Goal: Use online tool/utility: Utilize a website feature to perform a specific function

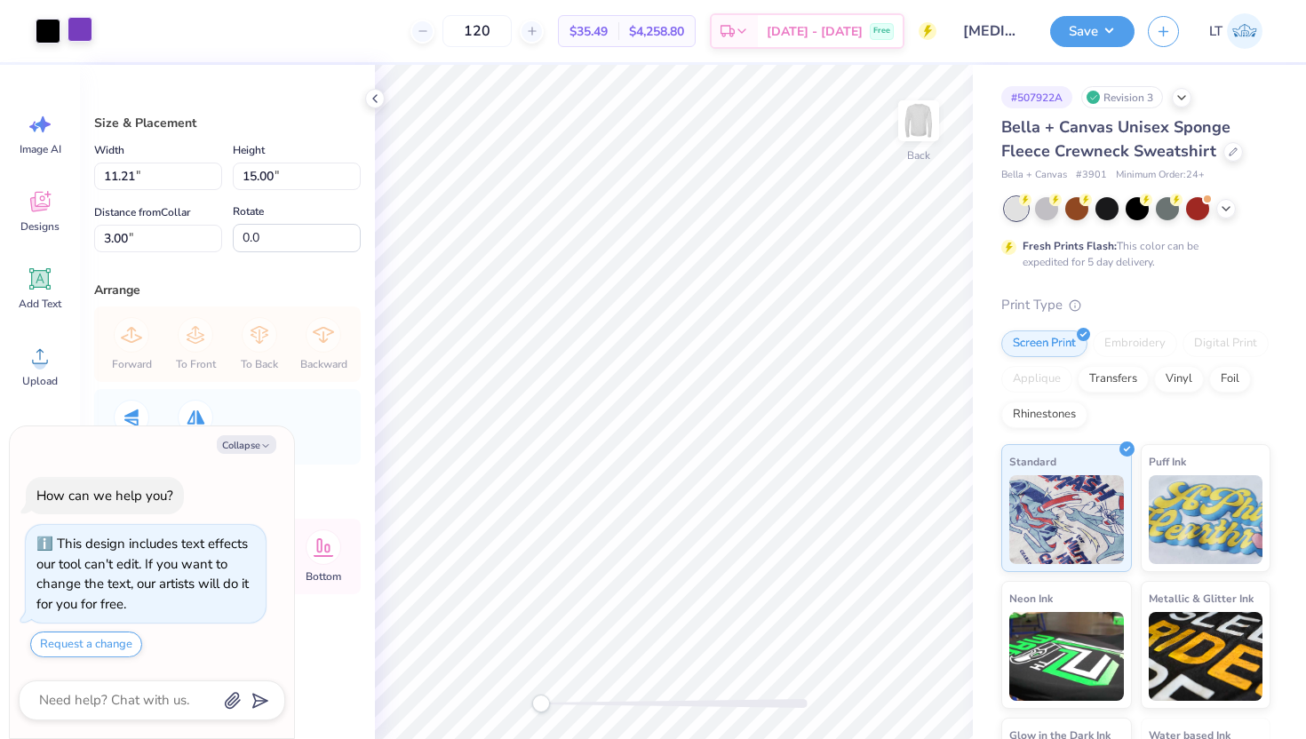
click at [85, 33] on div at bounding box center [80, 29] width 25 height 25
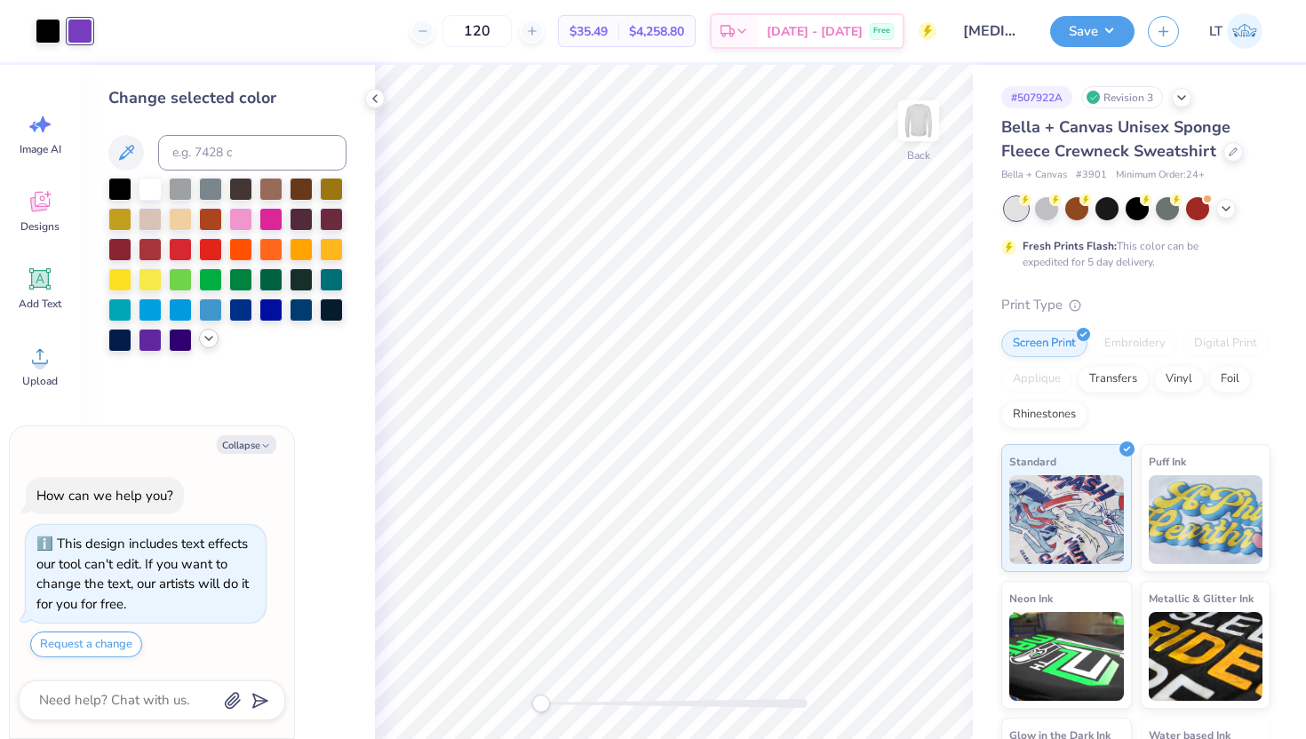
click at [204, 336] on icon at bounding box center [209, 339] width 14 height 14
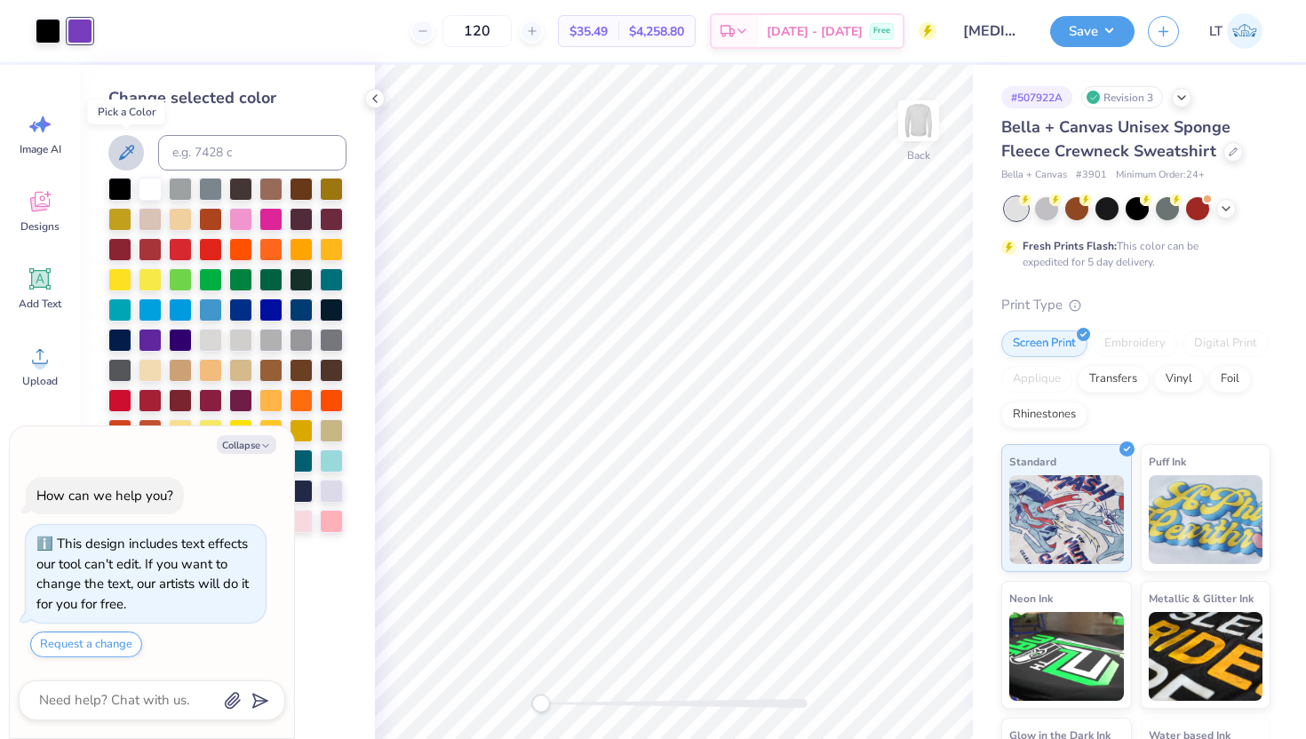
click at [132, 149] on icon at bounding box center [126, 152] width 15 height 15
click at [270, 445] on icon "button" at bounding box center [265, 446] width 11 height 11
type textarea "x"
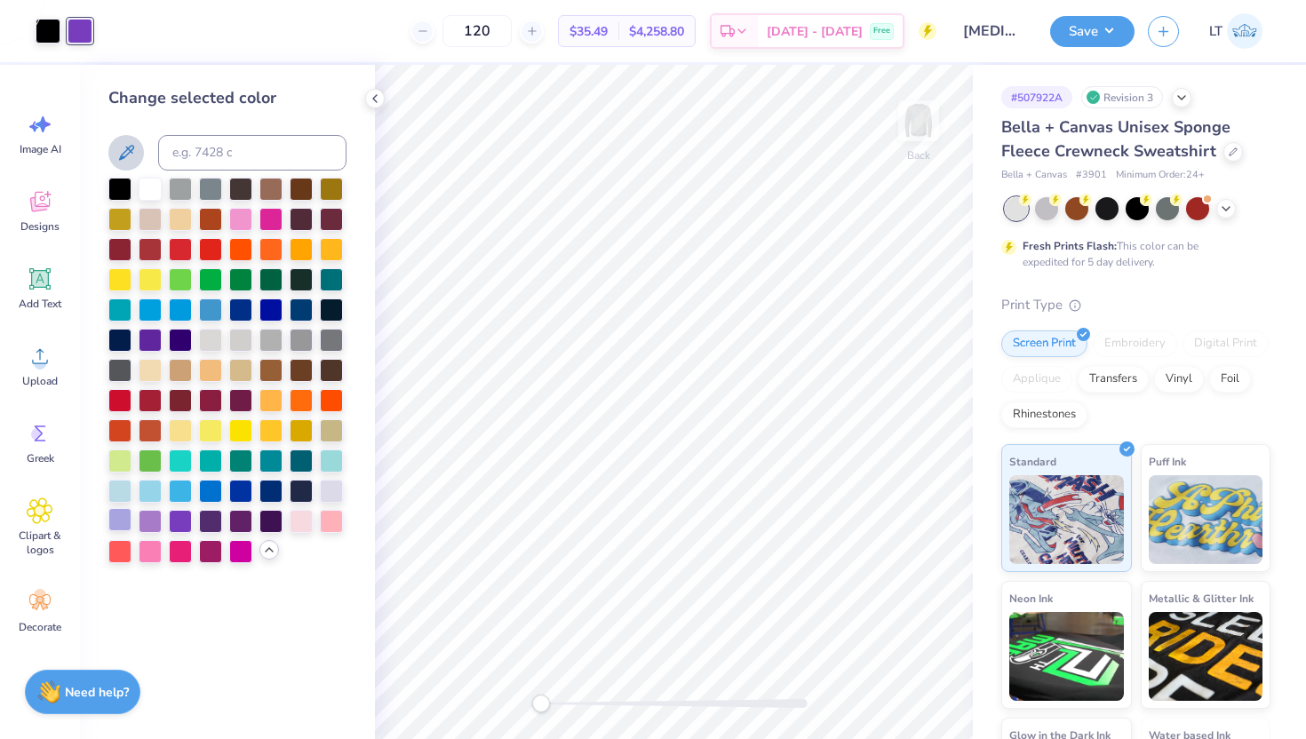
click at [115, 519] on div at bounding box center [119, 519] width 23 height 23
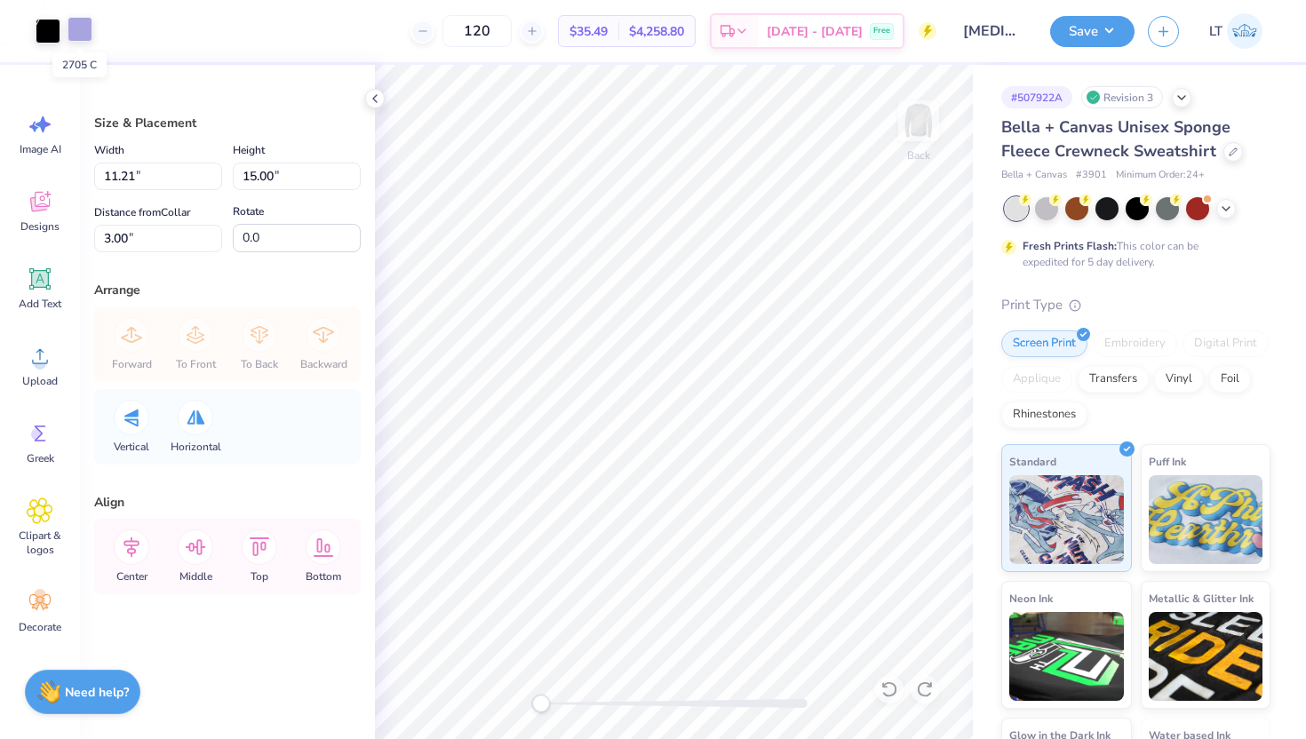
click at [80, 29] on div at bounding box center [80, 29] width 25 height 25
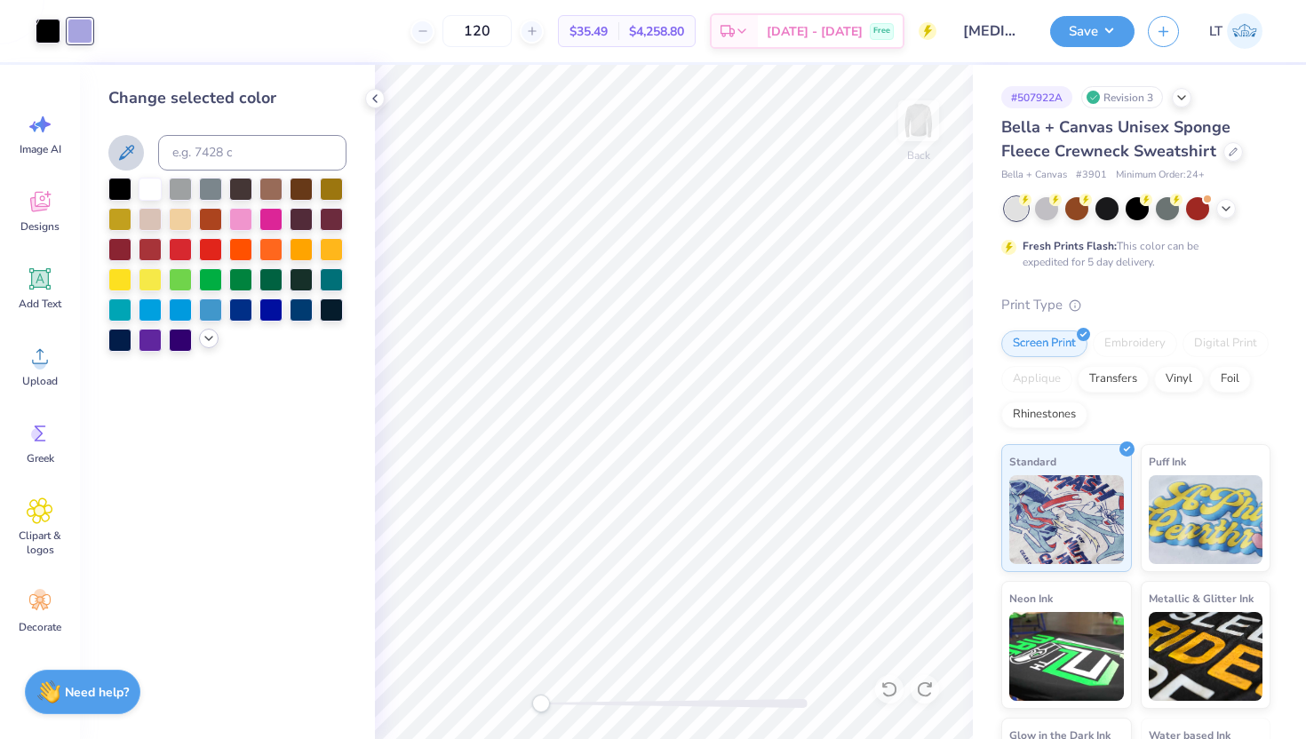
click at [204, 344] on icon at bounding box center [209, 339] width 14 height 14
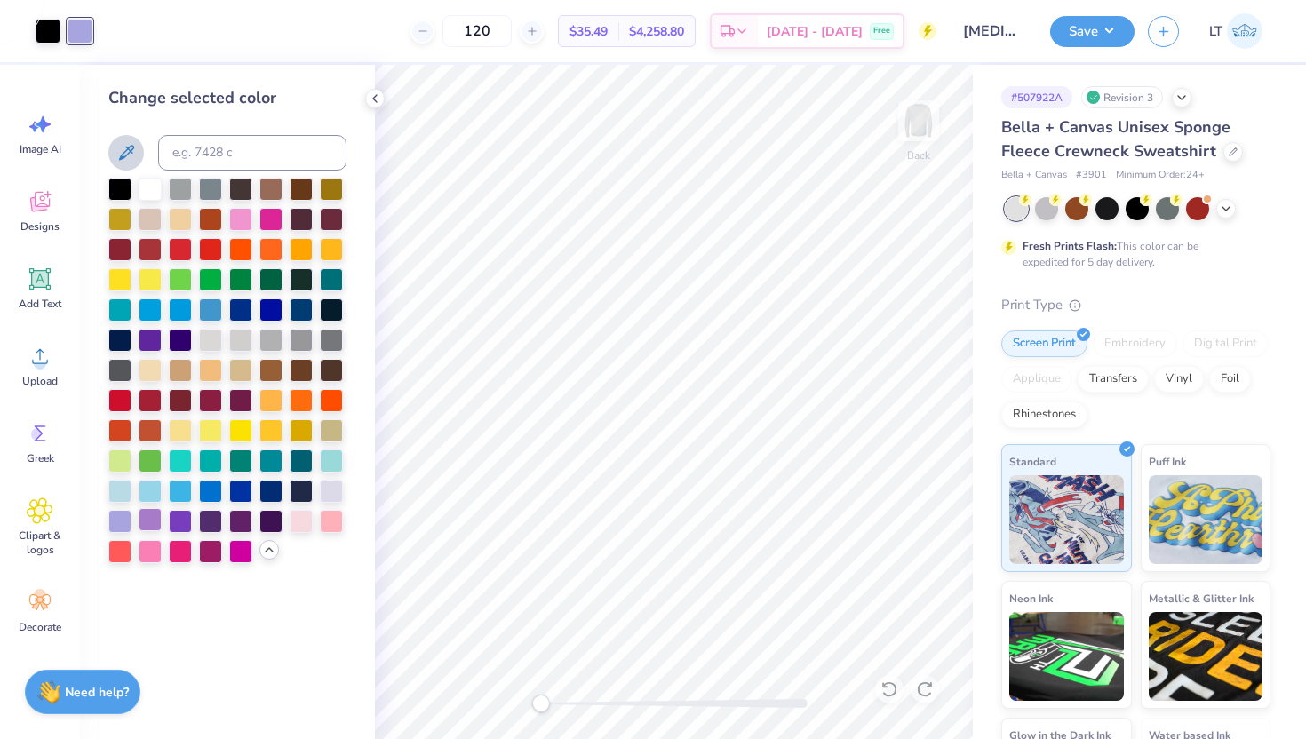
click at [154, 523] on div at bounding box center [150, 519] width 23 height 23
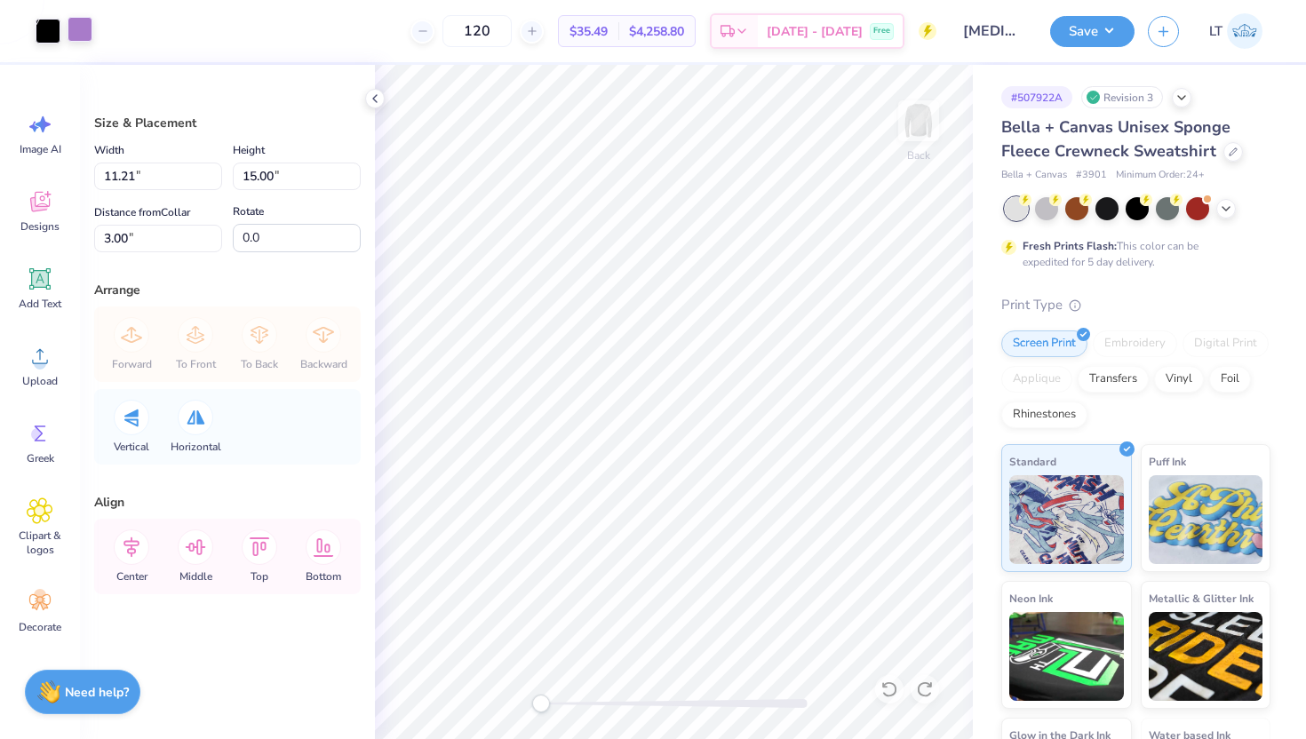
click at [77, 28] on div at bounding box center [80, 29] width 25 height 25
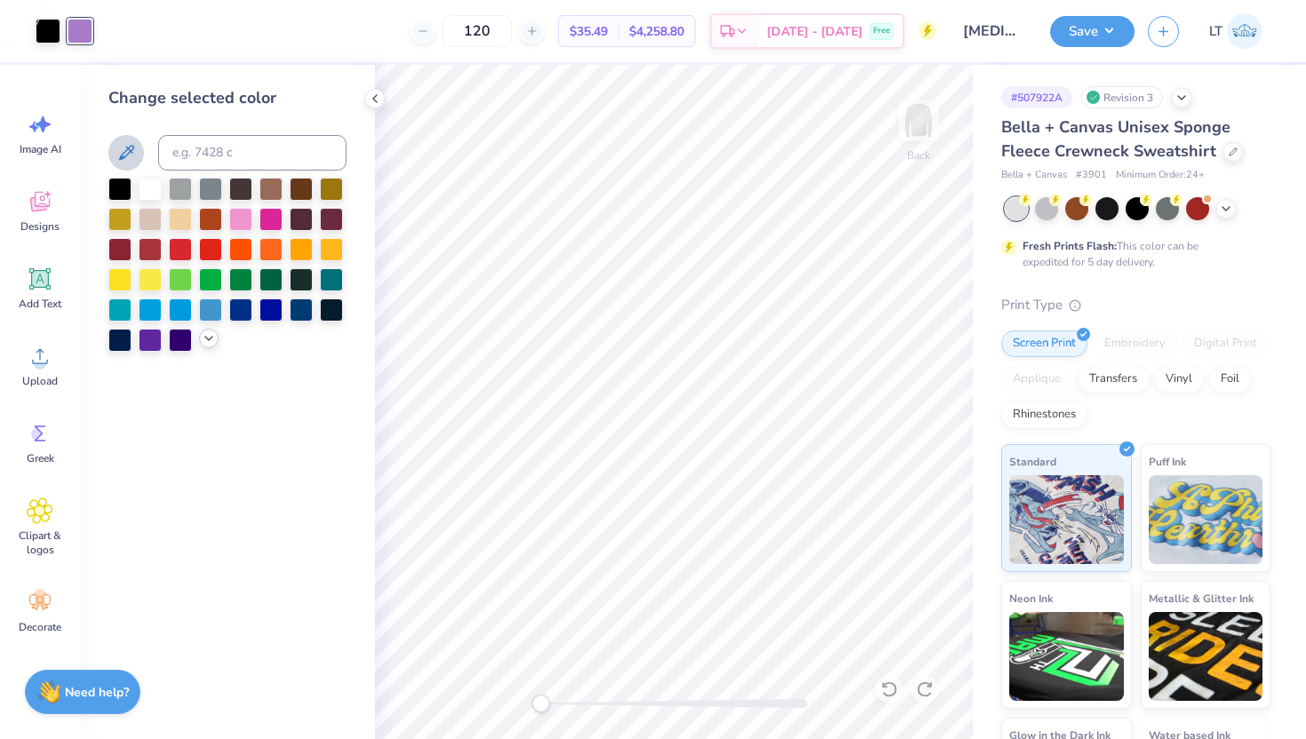
click at [206, 340] on icon at bounding box center [209, 339] width 14 height 14
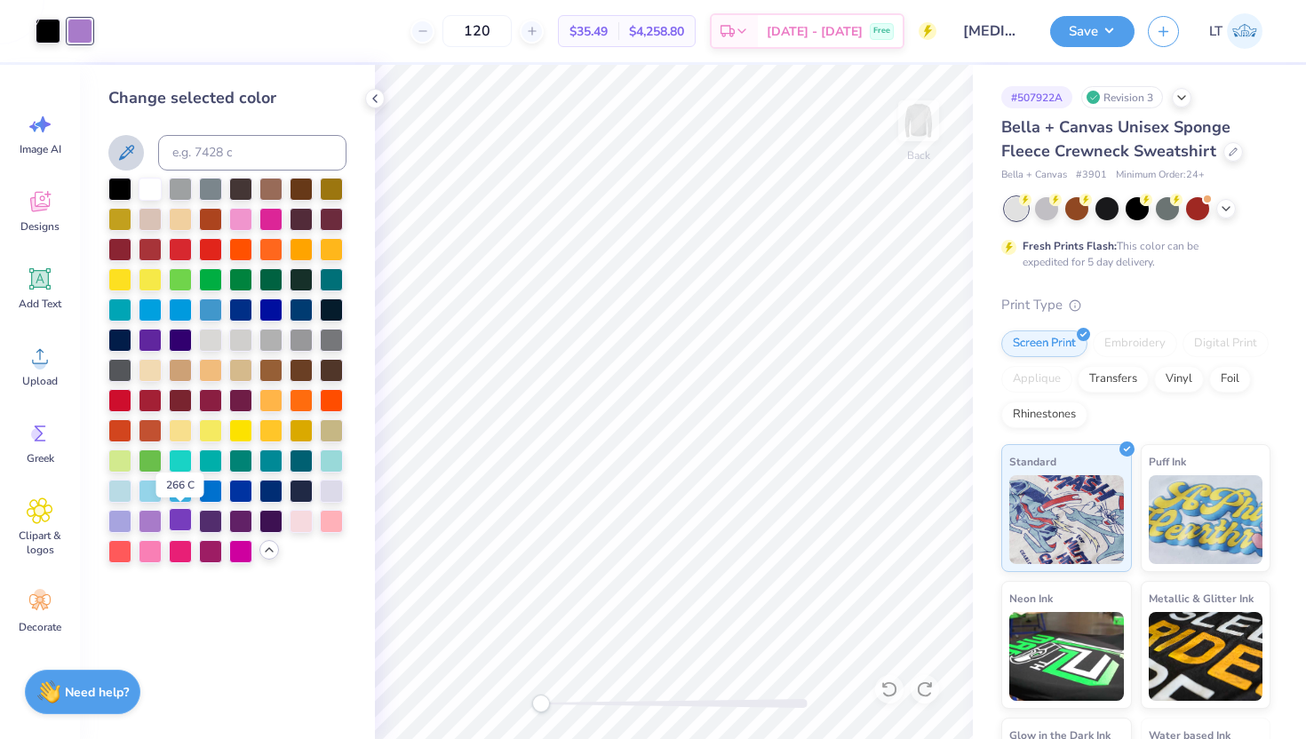
click at [181, 517] on div at bounding box center [180, 519] width 23 height 23
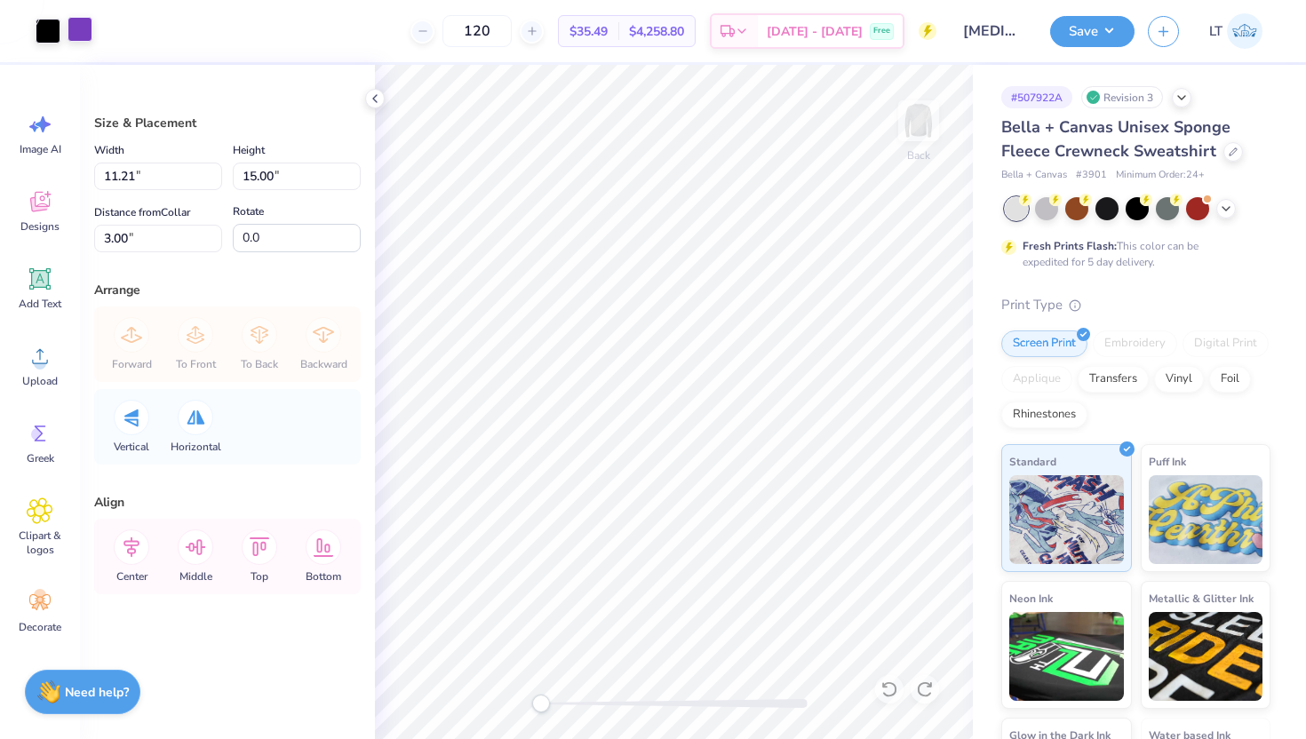
click at [87, 25] on div at bounding box center [80, 29] width 25 height 25
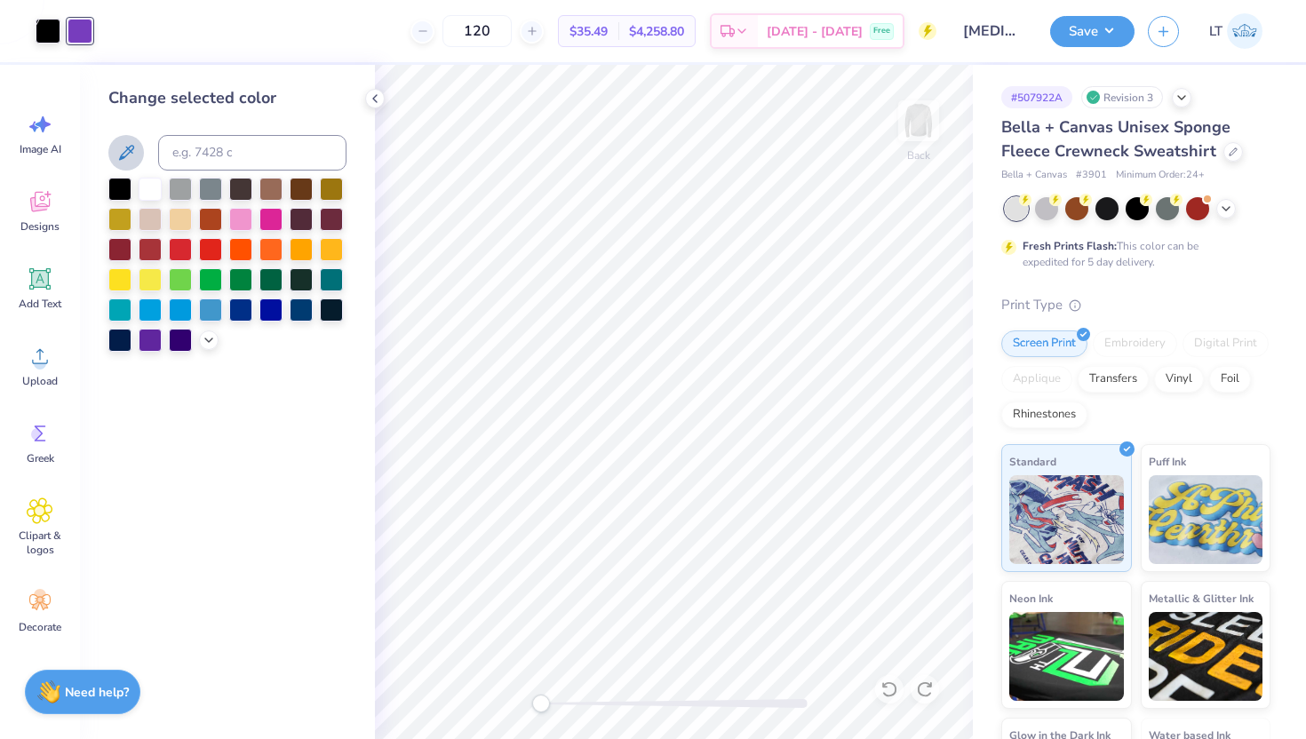
click at [196, 344] on div at bounding box center [227, 265] width 238 height 174
click at [207, 342] on icon at bounding box center [209, 339] width 14 height 14
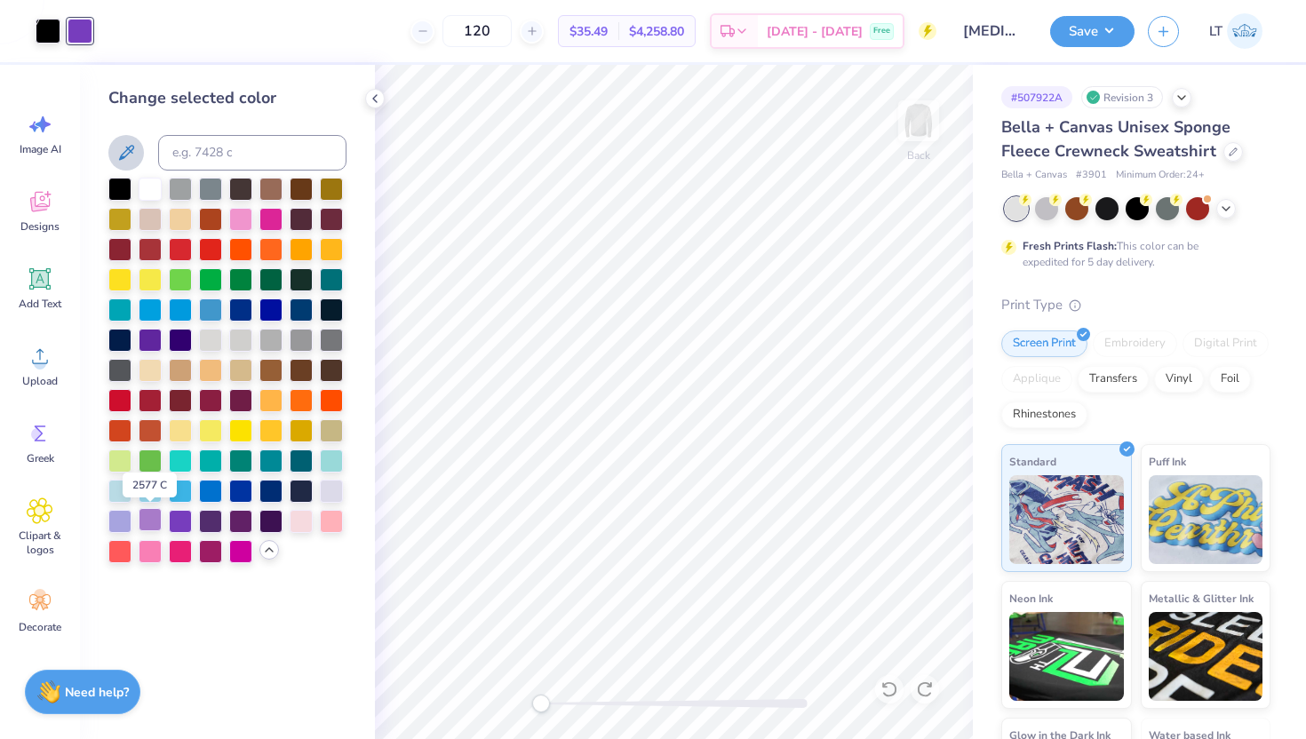
click at [148, 523] on div at bounding box center [150, 519] width 23 height 23
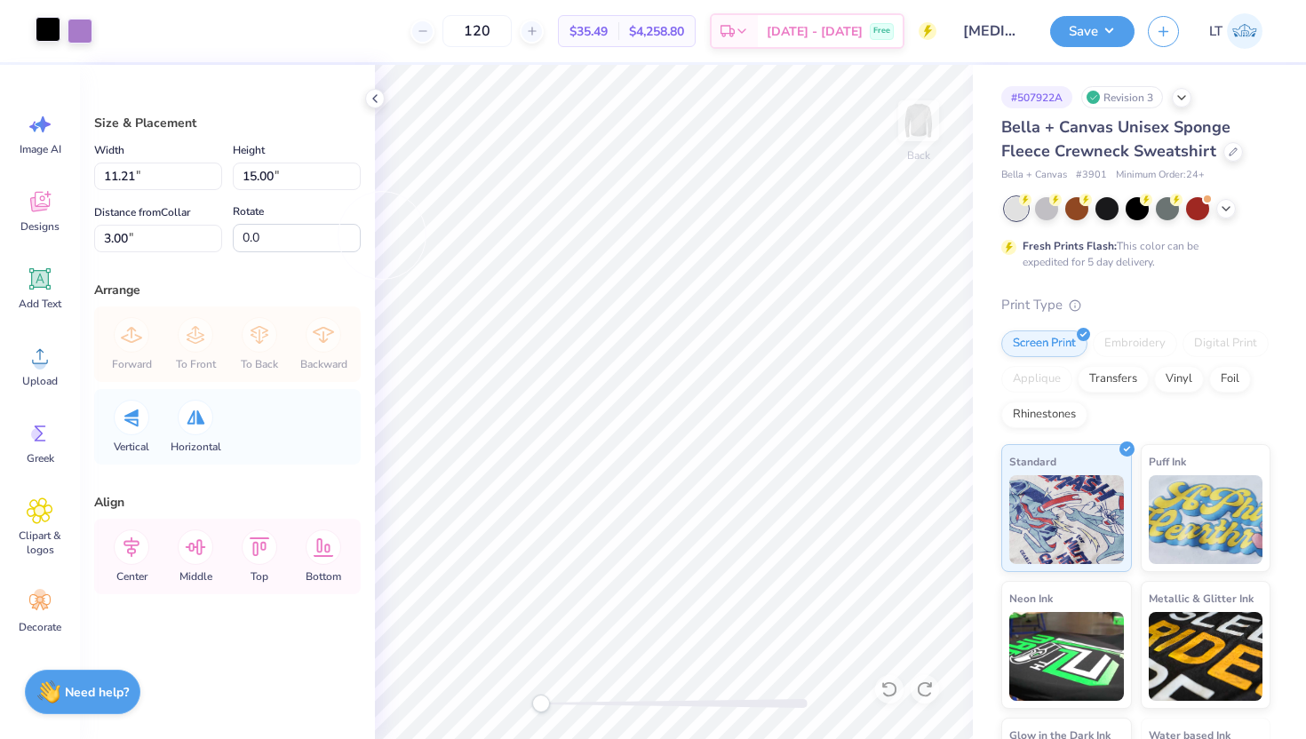
click at [47, 31] on div at bounding box center [48, 29] width 25 height 25
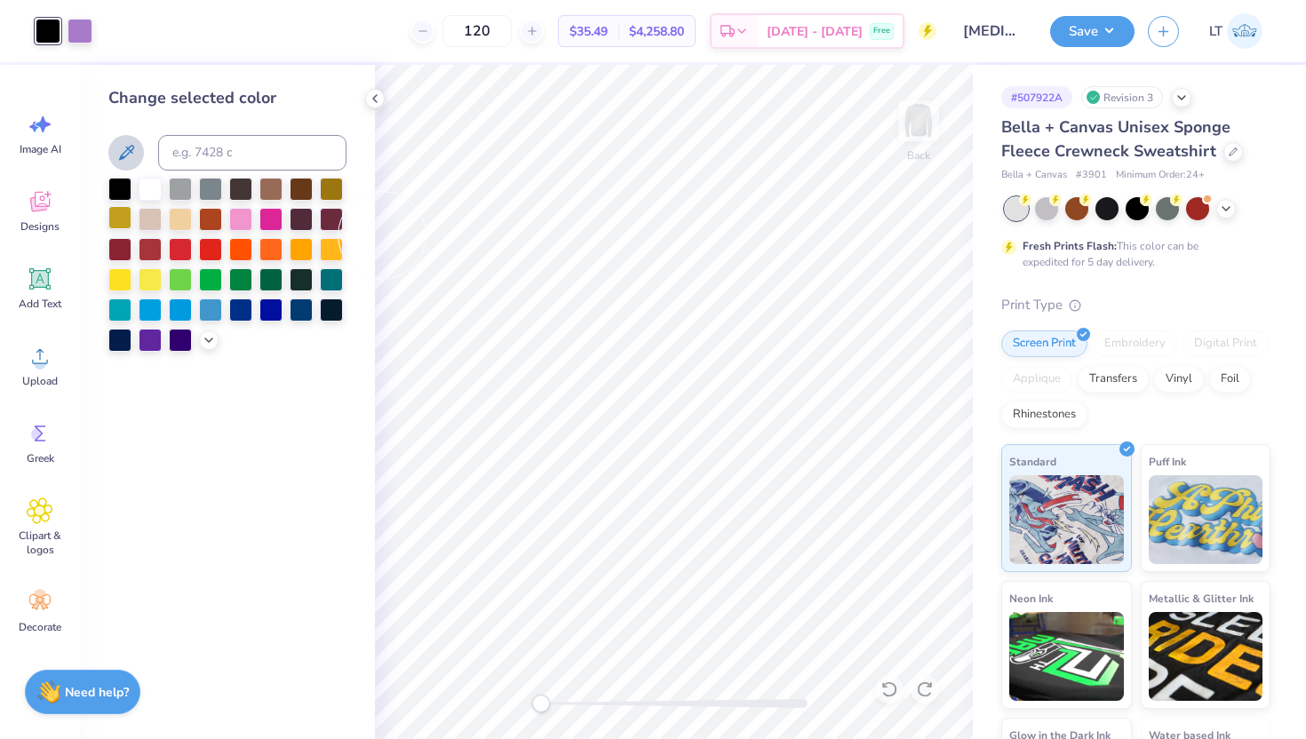
click at [125, 226] on div at bounding box center [119, 217] width 23 height 23
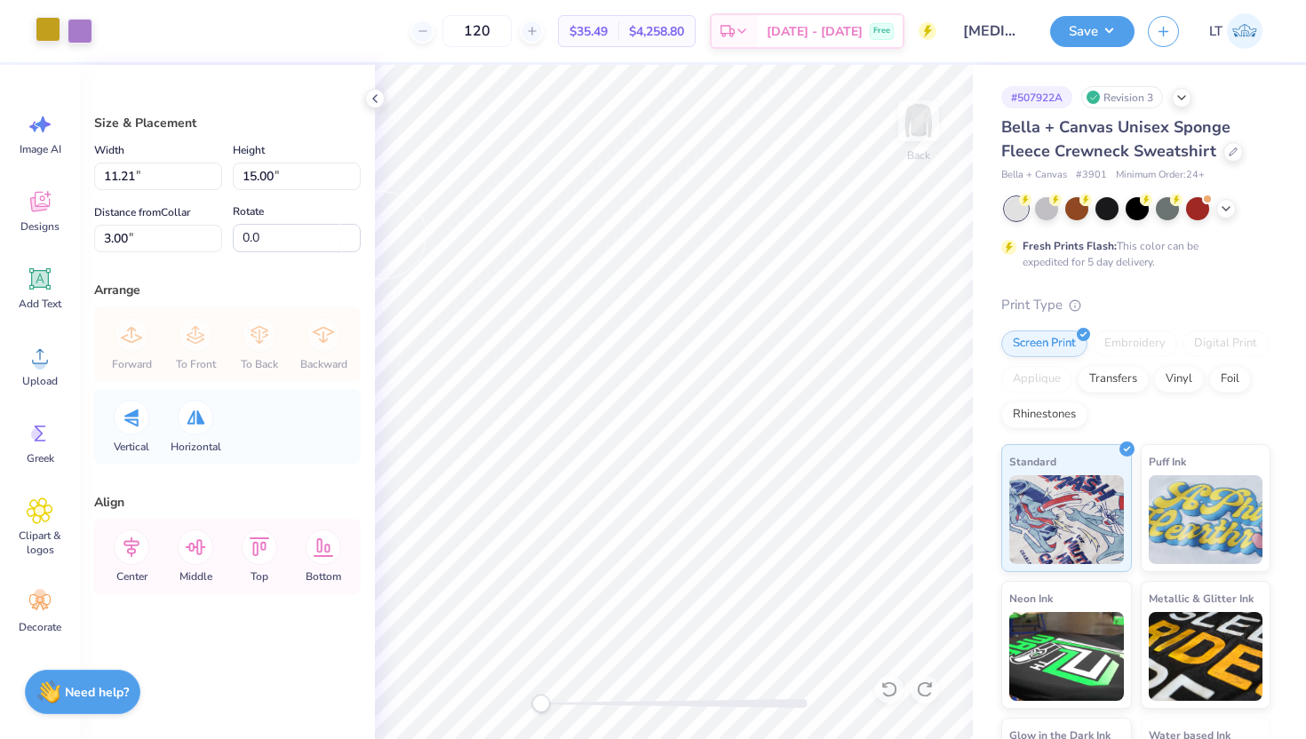
click at [50, 27] on div at bounding box center [48, 29] width 25 height 25
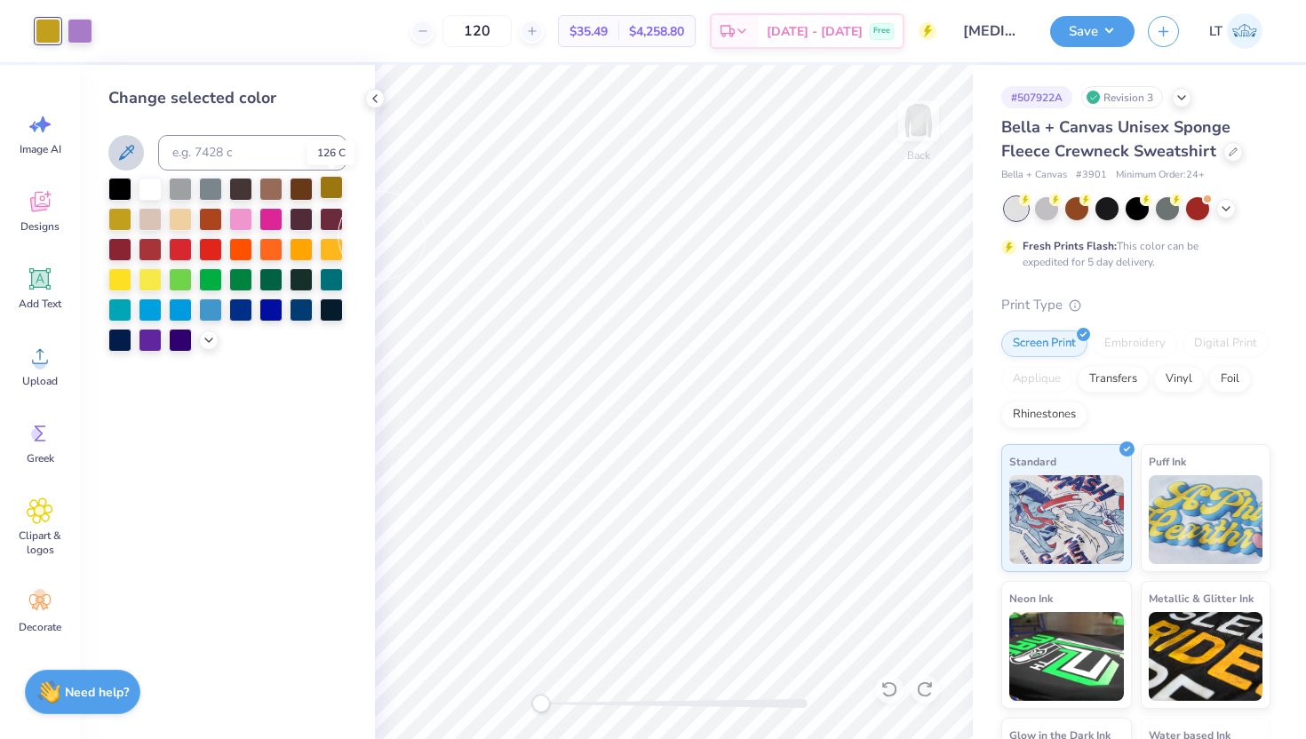
click at [329, 197] on div at bounding box center [331, 187] width 23 height 23
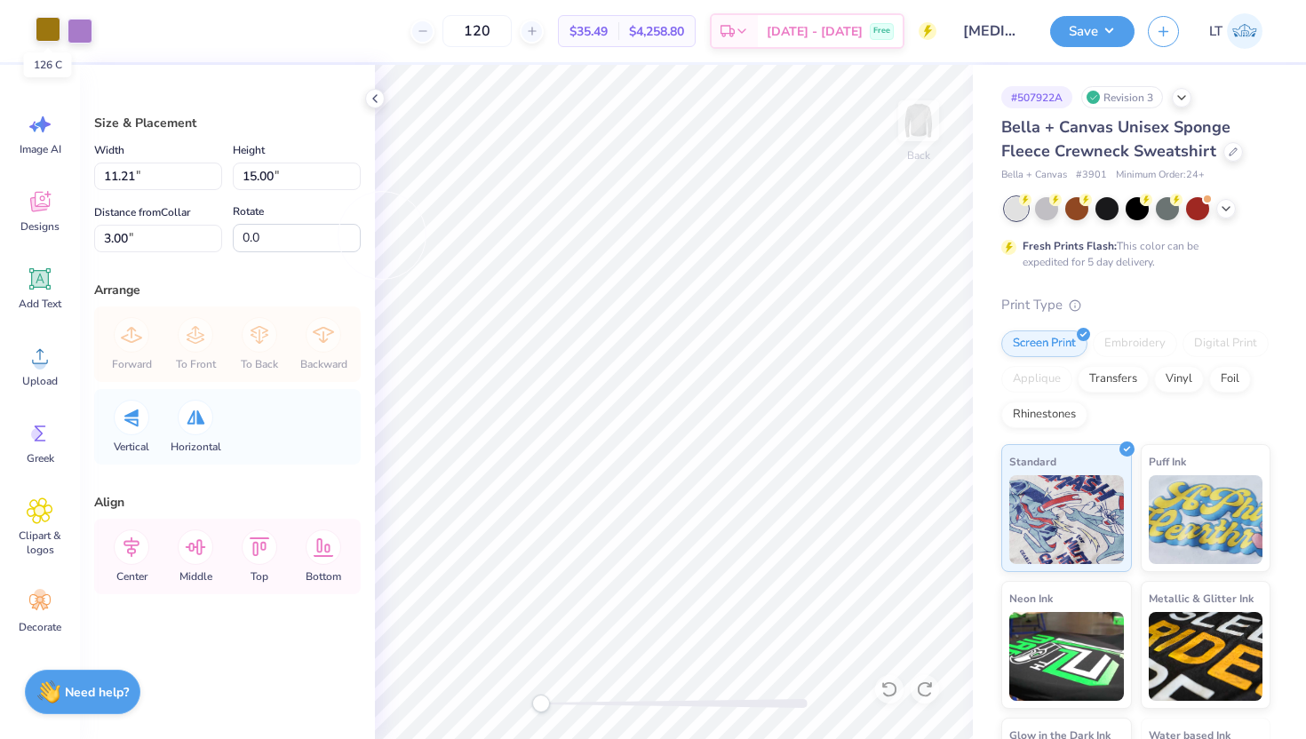
click at [43, 32] on div at bounding box center [48, 29] width 25 height 25
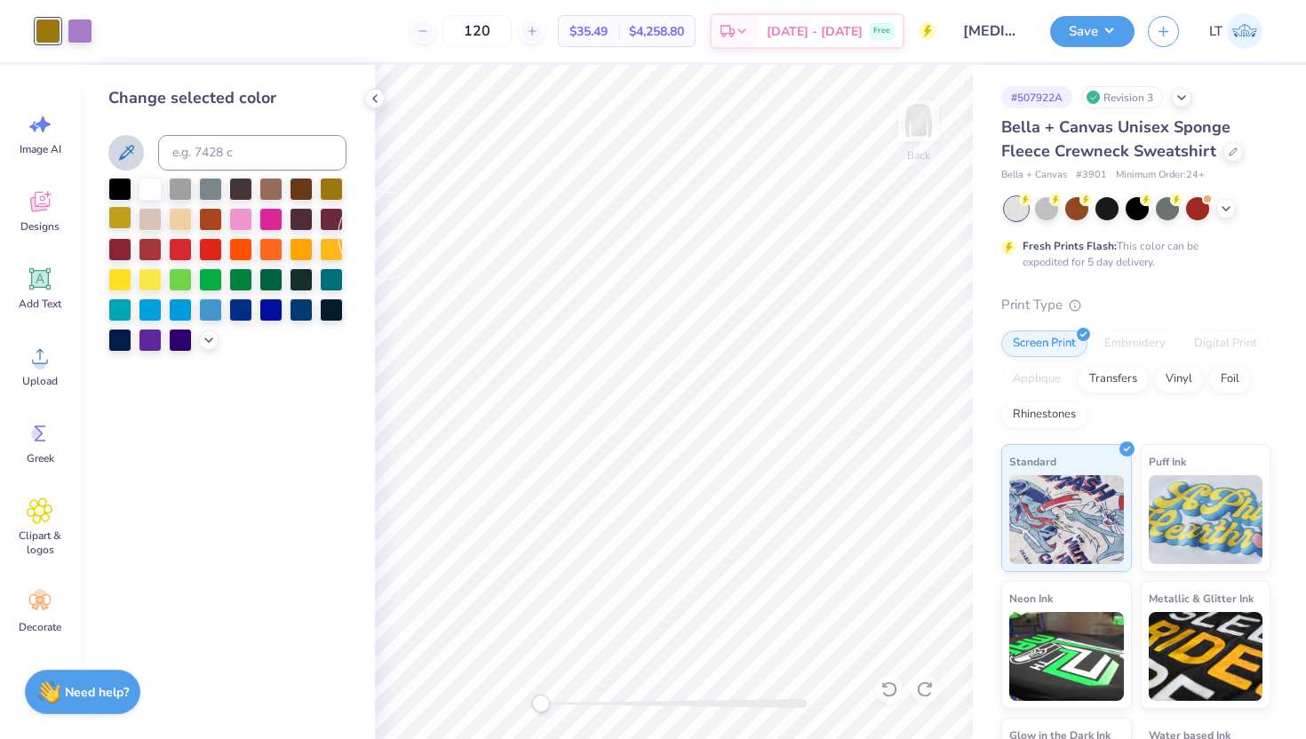
click at [122, 214] on div at bounding box center [119, 217] width 23 height 23
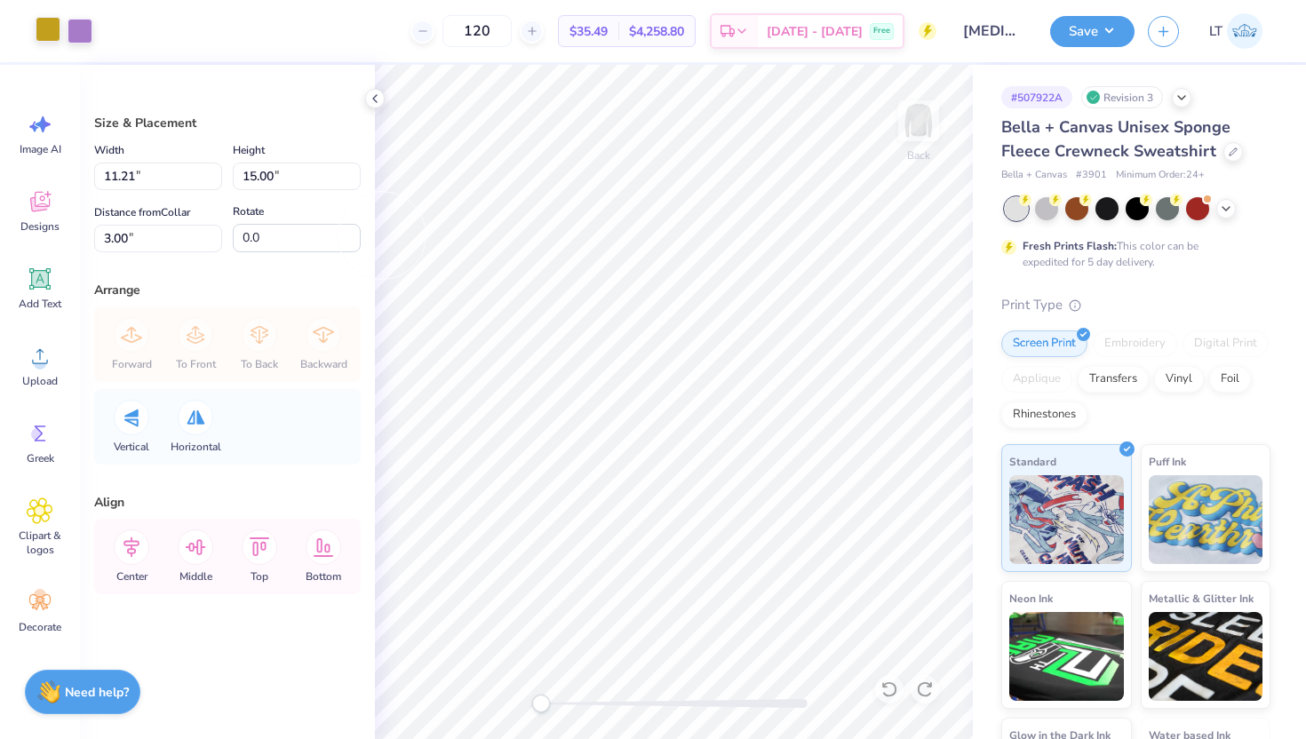
click at [45, 29] on div at bounding box center [48, 29] width 25 height 25
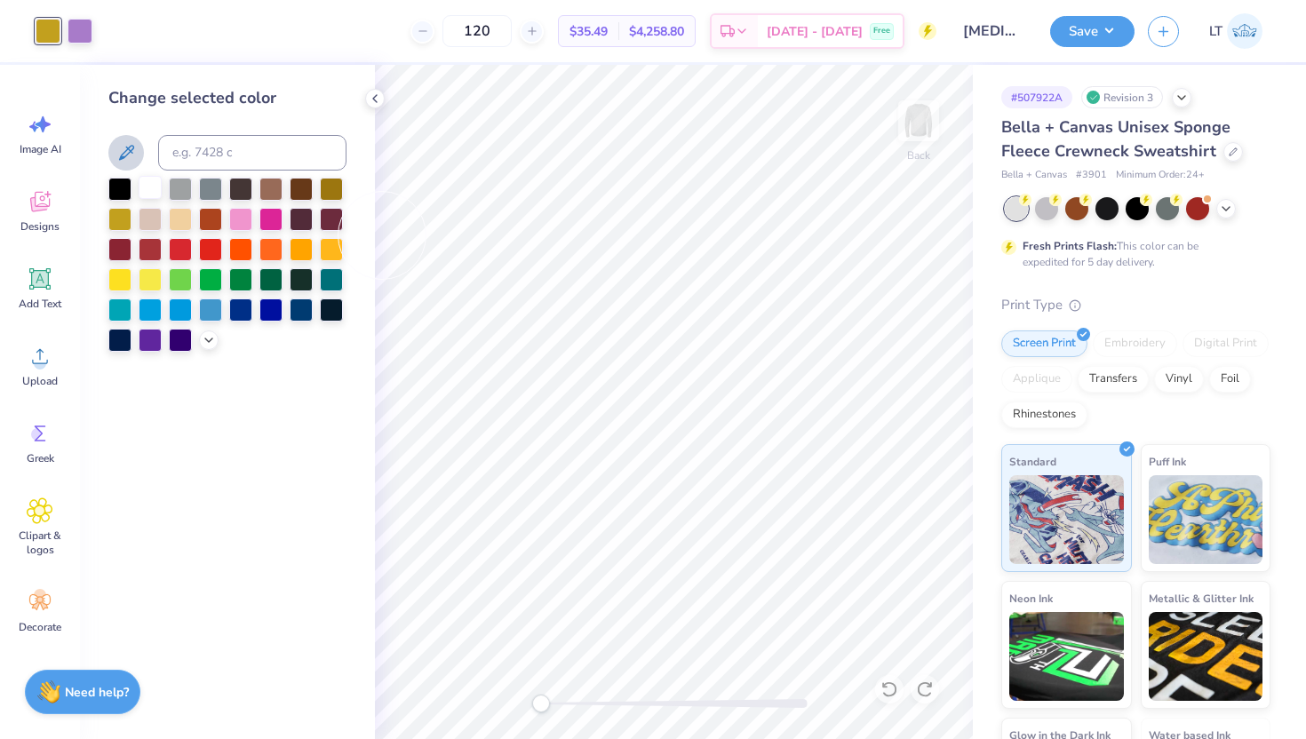
click at [146, 180] on div at bounding box center [150, 187] width 23 height 23
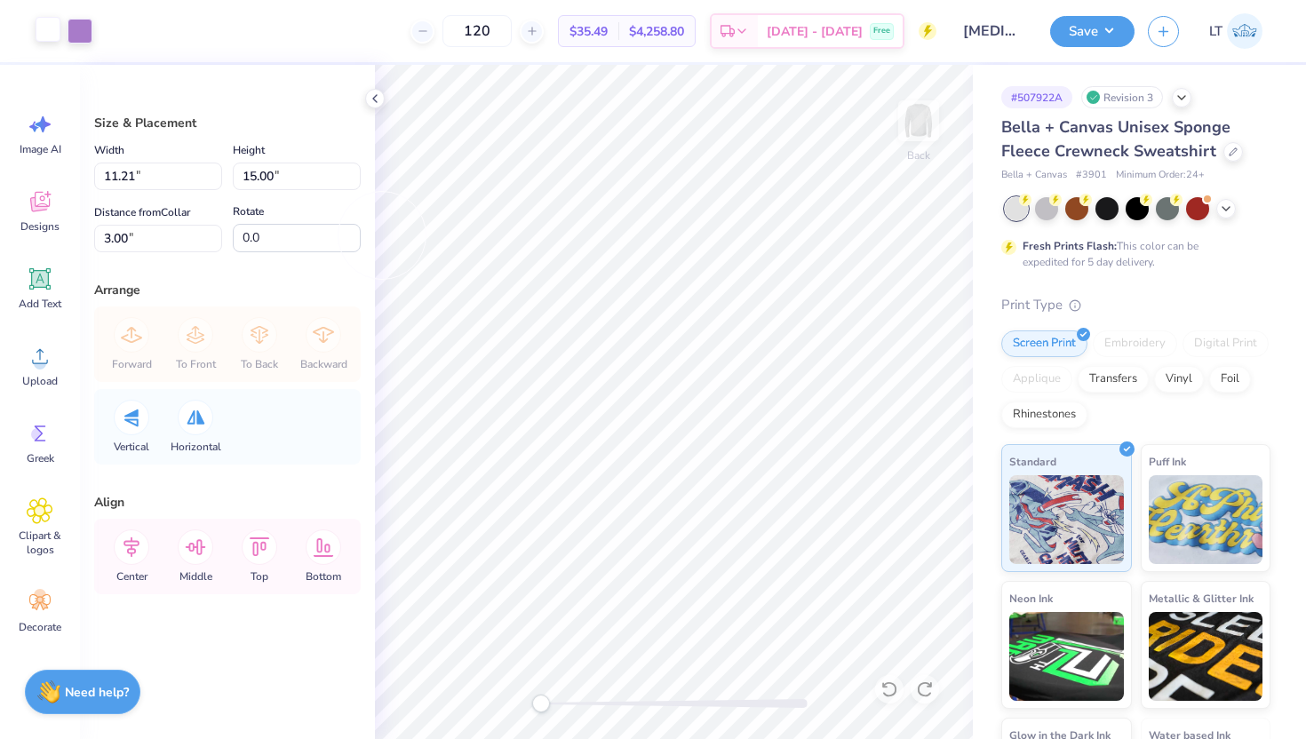
click at [55, 20] on div at bounding box center [48, 29] width 25 height 25
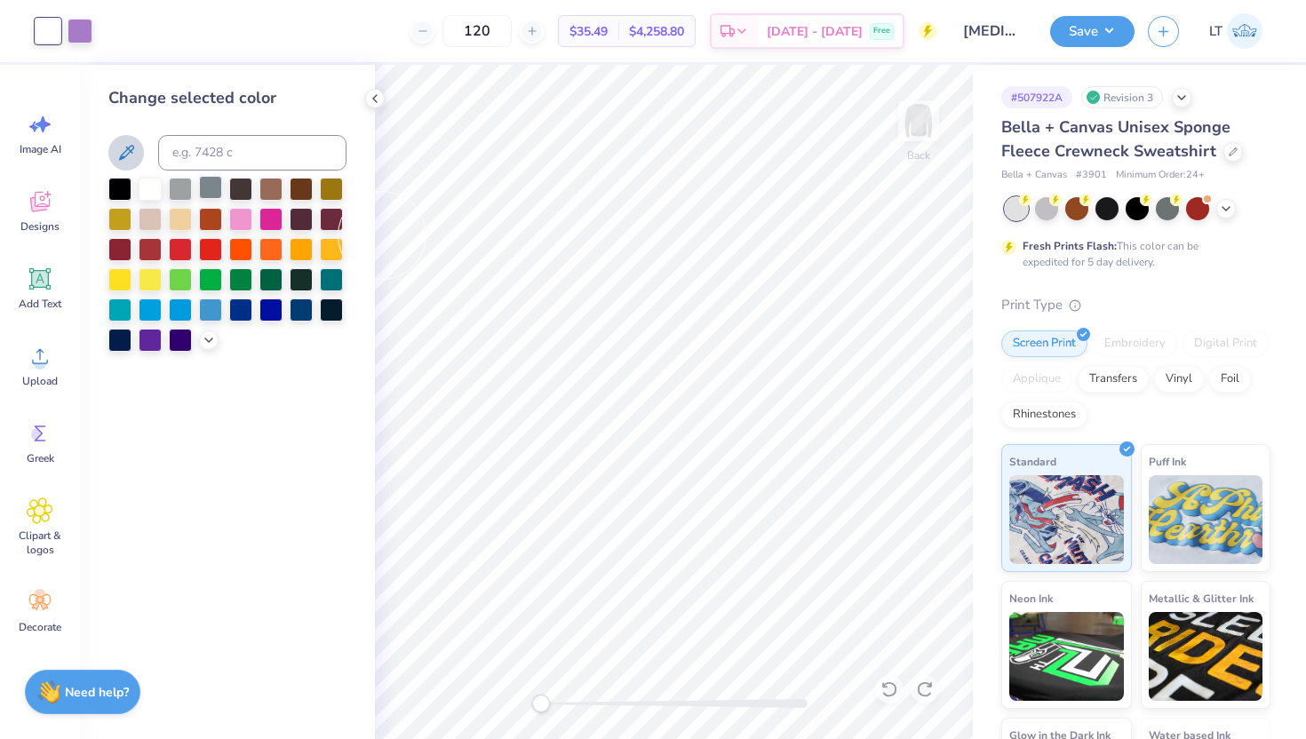
click at [206, 190] on div at bounding box center [210, 187] width 23 height 23
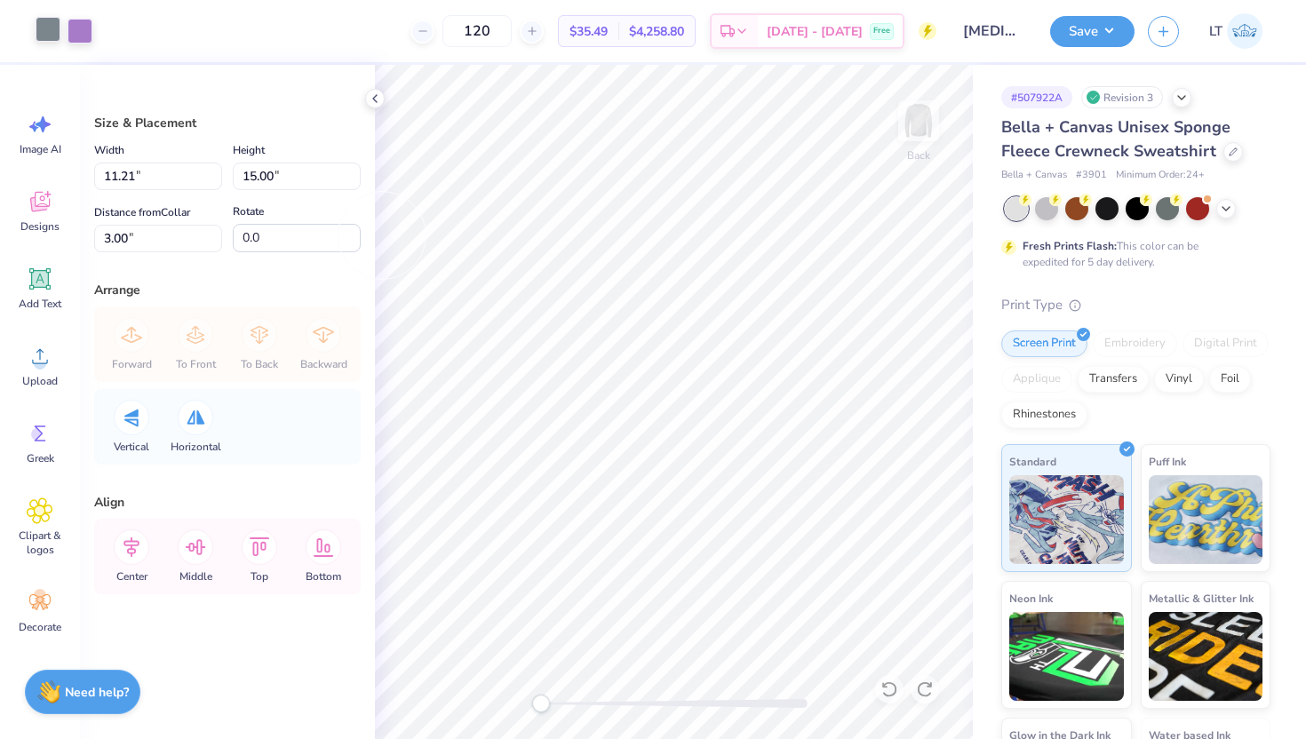
click at [38, 19] on div at bounding box center [48, 29] width 25 height 25
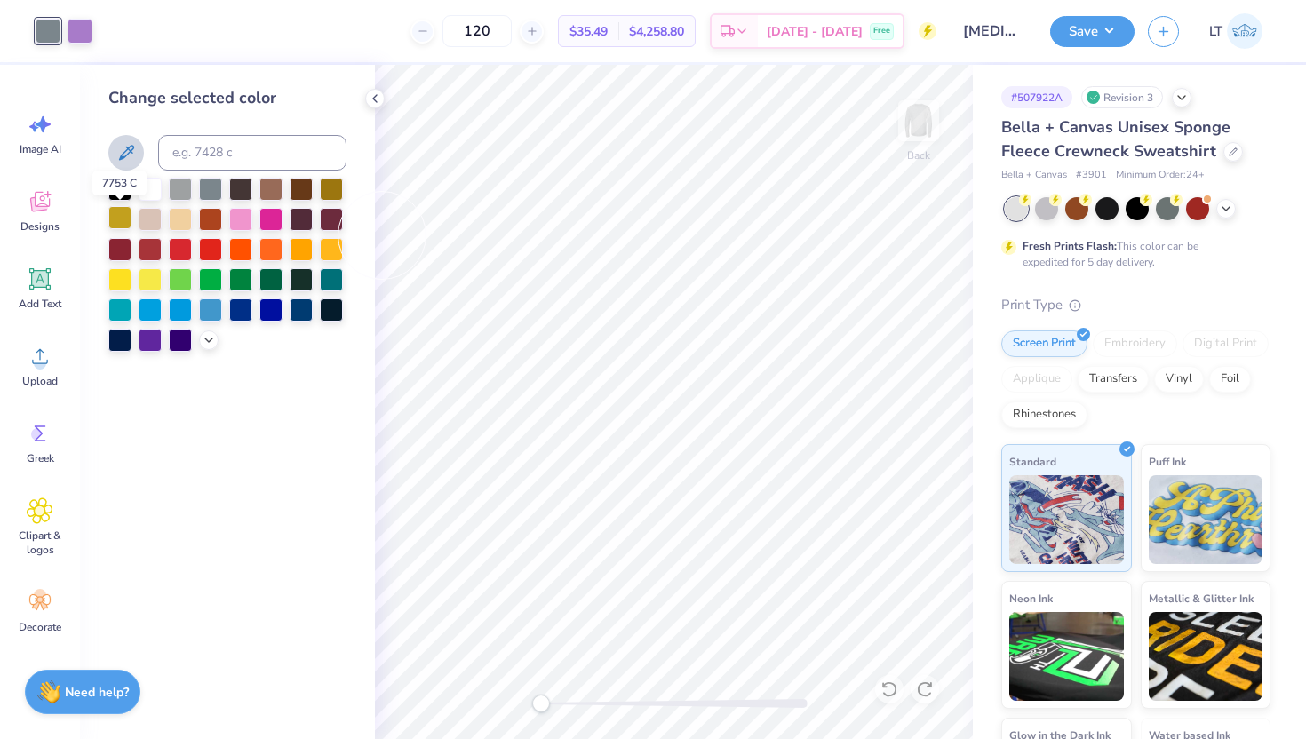
click at [119, 209] on div at bounding box center [119, 217] width 23 height 23
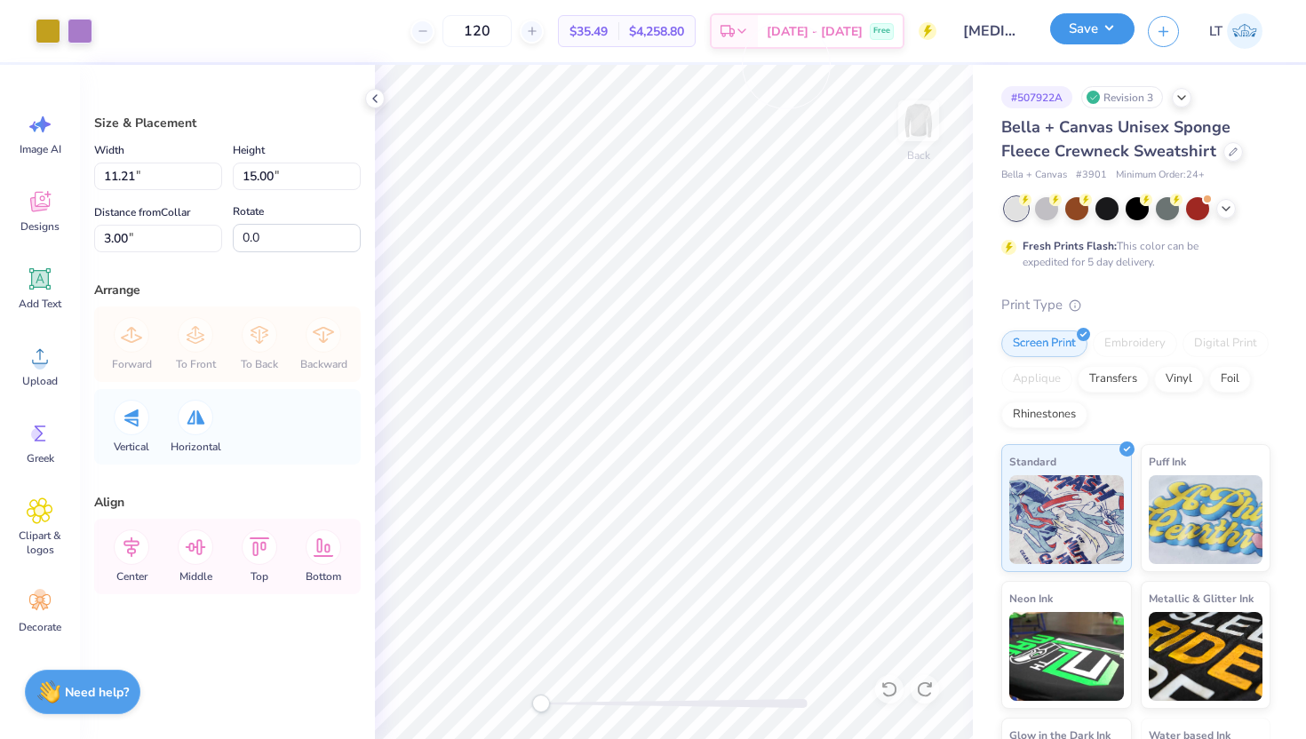
click at [1080, 29] on button "Save" at bounding box center [1093, 28] width 84 height 31
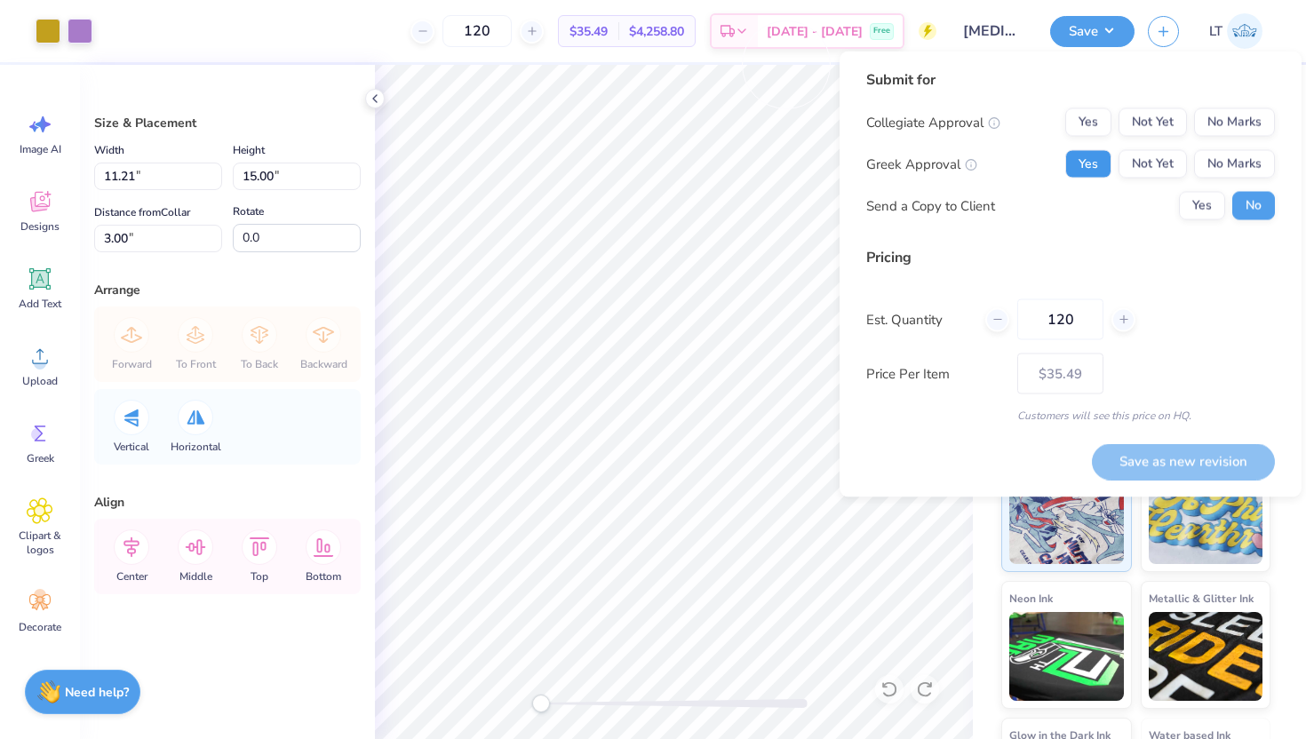
click at [1091, 163] on button "Yes" at bounding box center [1089, 164] width 46 height 28
click at [1083, 110] on button "Yes" at bounding box center [1089, 122] width 46 height 28
click at [1152, 461] on button "Save as new revision" at bounding box center [1183, 461] width 183 height 36
type input "– –"
